Goal: Task Accomplishment & Management: Use online tool/utility

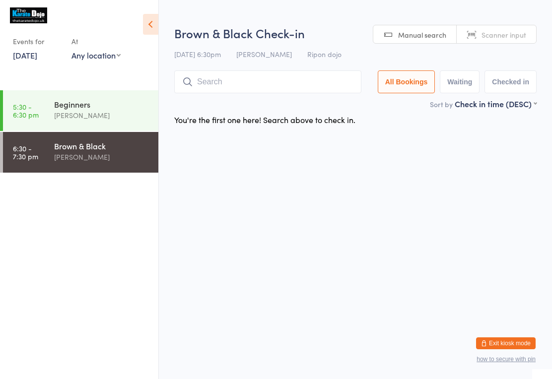
click at [253, 77] on input "search" at bounding box center [267, 81] width 187 height 23
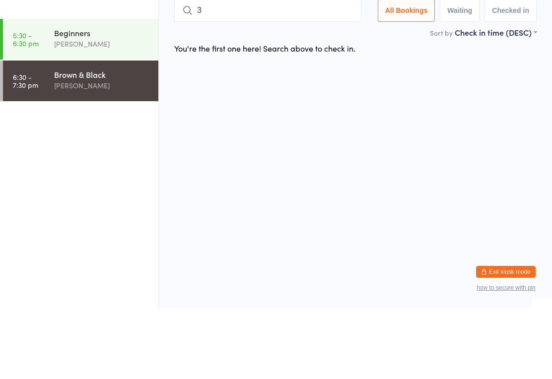
type input "34"
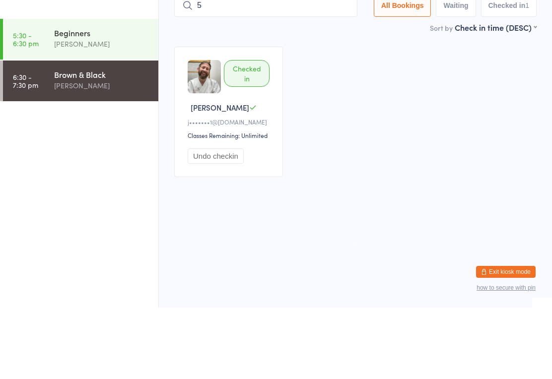
type input "58"
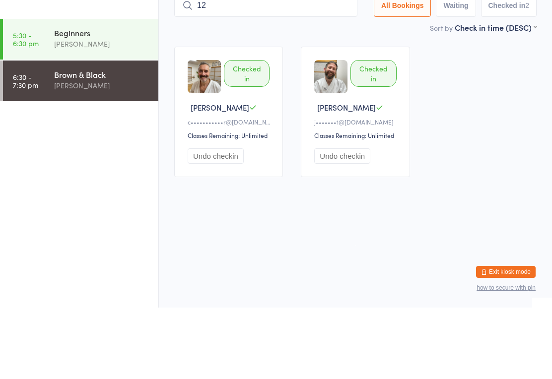
type input "120"
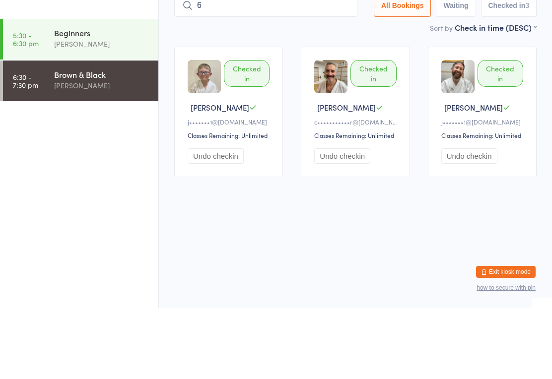
type input "65"
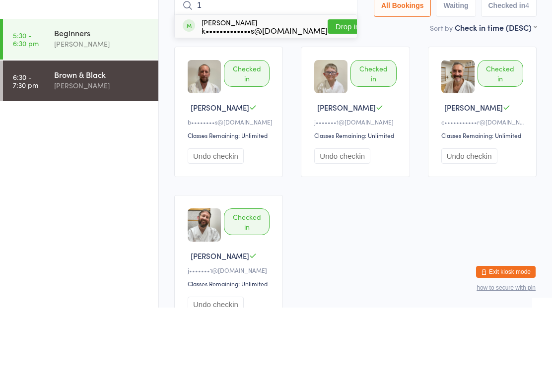
type input "16"
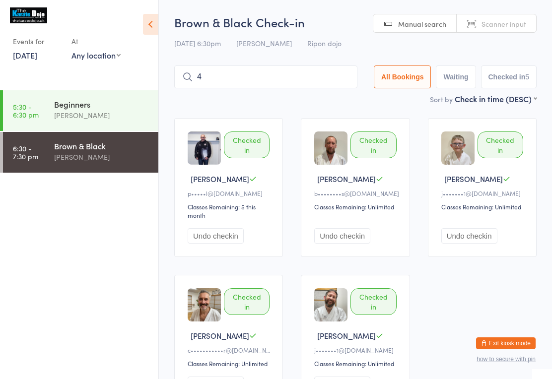
type input "40"
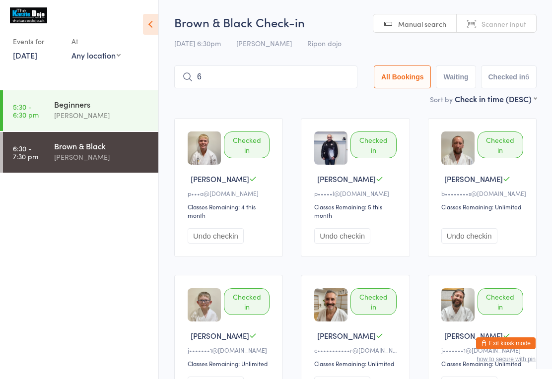
type input "63"
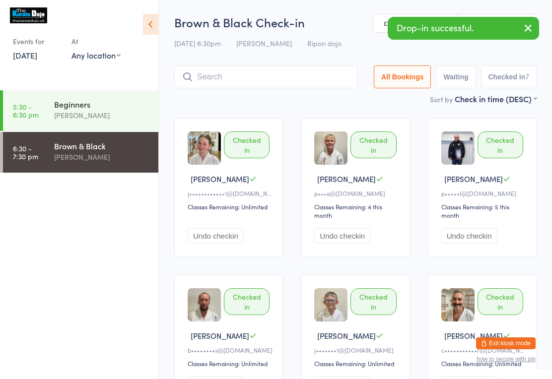
click at [220, 82] on input "search" at bounding box center [265, 76] width 183 height 23
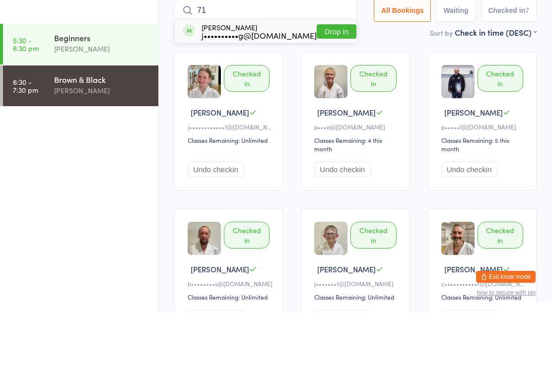
type input "71"
click at [332, 91] on button "Drop in" at bounding box center [337, 98] width 40 height 14
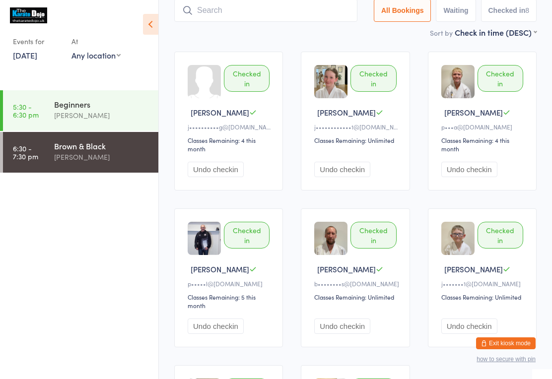
click at [280, 14] on input "search" at bounding box center [265, 10] width 183 height 23
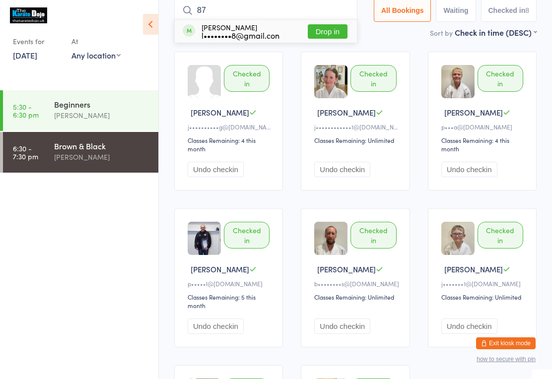
type input "87"
click at [331, 28] on button "Drop in" at bounding box center [328, 31] width 40 height 14
